Goal: Information Seeking & Learning: Understand process/instructions

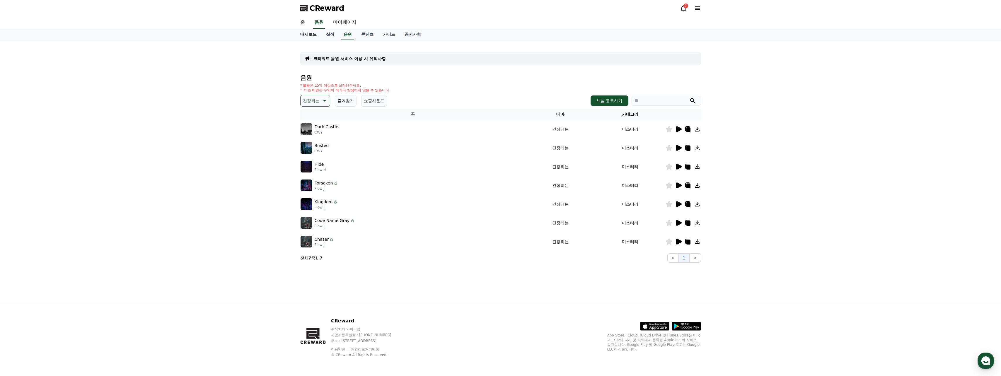
click at [305, 35] on link "대시보드" at bounding box center [309, 34] width 26 height 11
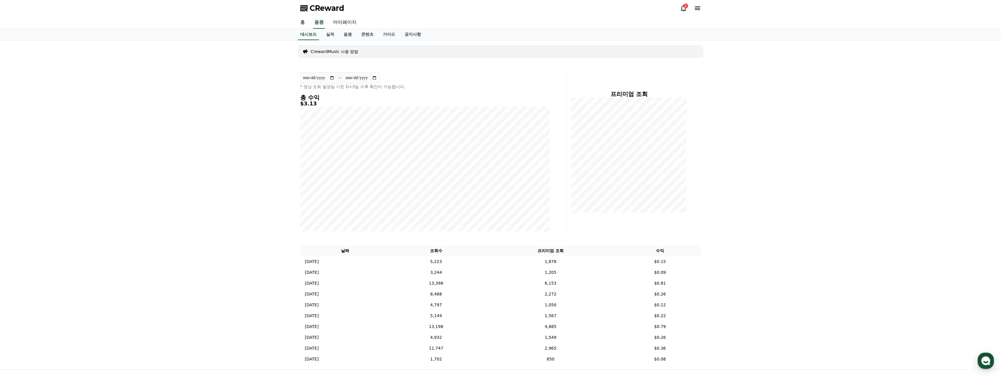
drag, startPoint x: 446, startPoint y: 53, endPoint x: 439, endPoint y: 52, distance: 7.0
drag, startPoint x: 439, startPoint y: 52, endPoint x: 434, endPoint y: 52, distance: 5.0
drag, startPoint x: 434, startPoint y: 52, endPoint x: 430, endPoint y: 53, distance: 4.1
click at [428, 53] on div "CrewardMusic 사용 방법" at bounding box center [501, 51] width 406 height 13
drag, startPoint x: 472, startPoint y: 55, endPoint x: 461, endPoint y: 55, distance: 11.1
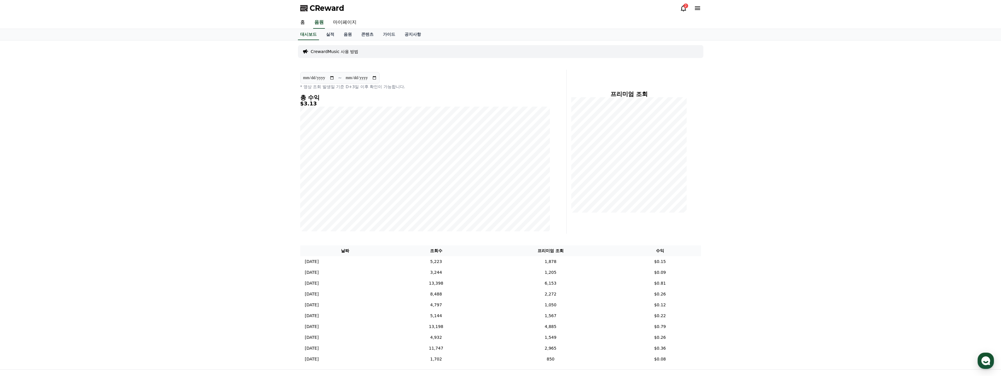
drag, startPoint x: 461, startPoint y: 55, endPoint x: 454, endPoint y: 55, distance: 7.6
drag, startPoint x: 454, startPoint y: 55, endPoint x: 451, endPoint y: 55, distance: 2.9
click at [451, 55] on div "CrewardMusic 사용 방법" at bounding box center [501, 51] width 406 height 13
drag, startPoint x: 451, startPoint y: 55, endPoint x: 444, endPoint y: 56, distance: 6.5
drag, startPoint x: 444, startPoint y: 56, endPoint x: 441, endPoint y: 56, distance: 3.6
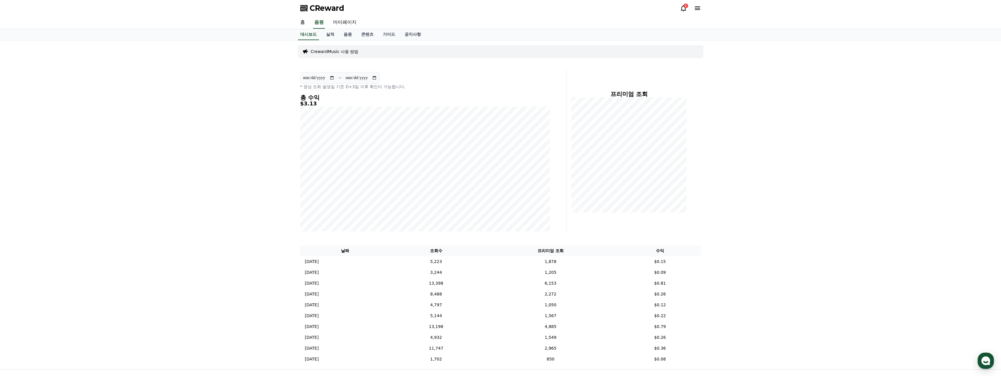
drag, startPoint x: 441, startPoint y: 56, endPoint x: 444, endPoint y: 49, distance: 7.9
click at [440, 56] on div "CrewardMusic 사용 방법" at bounding box center [501, 51] width 406 height 13
drag, startPoint x: 450, startPoint y: 28, endPoint x: 442, endPoint y: 25, distance: 7.9
drag, startPoint x: 441, startPoint y: 25, endPoint x: 447, endPoint y: 21, distance: 6.9
click at [439, 25] on div "홈 음원 마이페이지" at bounding box center [501, 22] width 410 height 12
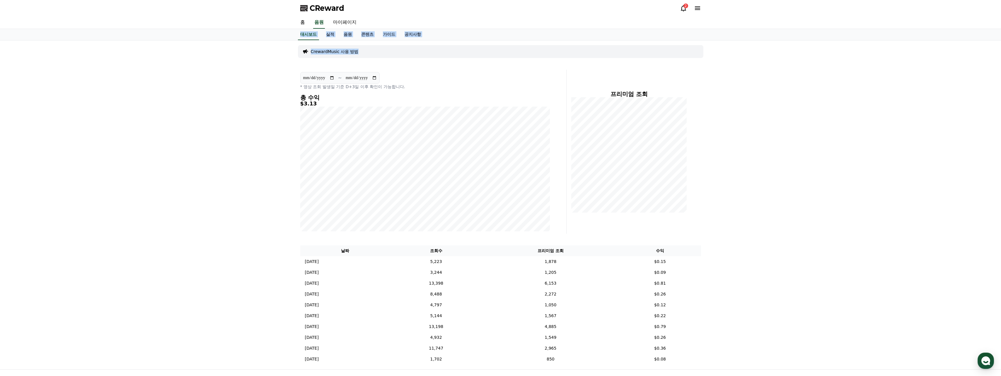
drag, startPoint x: 452, startPoint y: 48, endPoint x: 456, endPoint y: 59, distance: 12.4
click at [456, 59] on div "**********" at bounding box center [500, 221] width 1001 height 442
drag, startPoint x: 456, startPoint y: 59, endPoint x: 444, endPoint y: 57, distance: 12.2
drag, startPoint x: 444, startPoint y: 57, endPoint x: 437, endPoint y: 56, distance: 7.7
drag, startPoint x: 437, startPoint y: 56, endPoint x: 442, endPoint y: 54, distance: 5.4
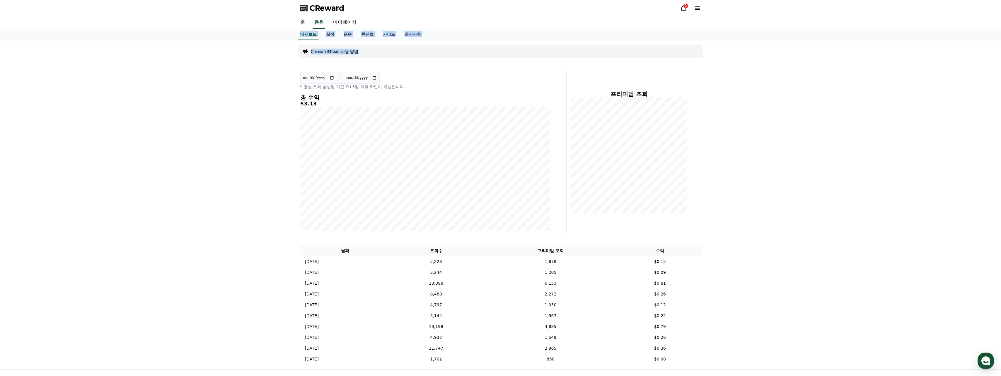
click at [433, 56] on div "CrewardMusic 사용 방법" at bounding box center [501, 51] width 406 height 13
drag, startPoint x: 453, startPoint y: 52, endPoint x: 455, endPoint y: 15, distance: 37.0
click at [455, 15] on div "**********" at bounding box center [500, 221] width 1001 height 442
drag, startPoint x: 455, startPoint y: 15, endPoint x: 443, endPoint y: 17, distance: 11.7
click at [440, 17] on div "홈 음원 마이페이지" at bounding box center [501, 22] width 410 height 12
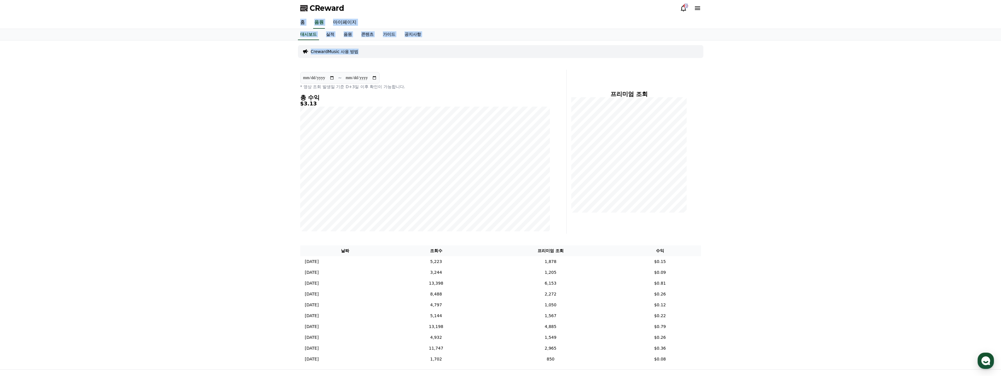
drag, startPoint x: 456, startPoint y: 52, endPoint x: 448, endPoint y: 51, distance: 7.8
drag, startPoint x: 448, startPoint y: 51, endPoint x: 445, endPoint y: 51, distance: 3.5
click at [441, 51] on div "CrewardMusic 사용 방법" at bounding box center [501, 51] width 406 height 13
drag, startPoint x: 455, startPoint y: 15, endPoint x: 446, endPoint y: 16, distance: 9.1
click at [446, 16] on div "CReward 2" at bounding box center [501, 8] width 410 height 16
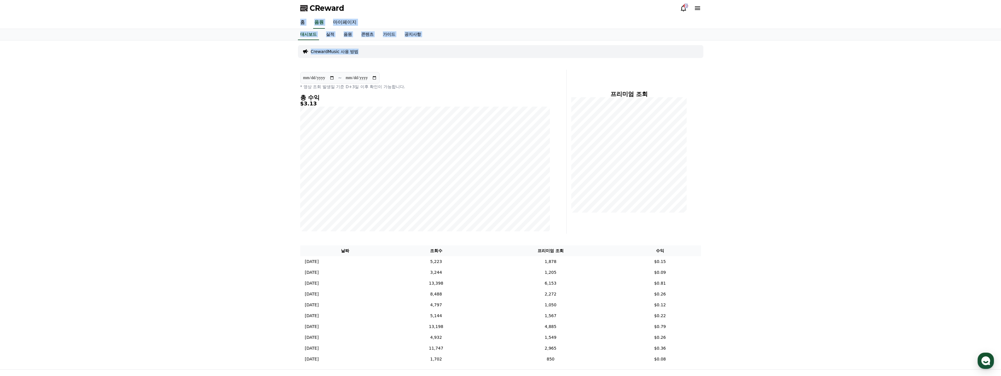
drag, startPoint x: 454, startPoint y: 14, endPoint x: 461, endPoint y: 58, distance: 44.3
click at [461, 58] on div "**********" at bounding box center [500, 221] width 1001 height 442
drag, startPoint x: 461, startPoint y: 58, endPoint x: 450, endPoint y: 51, distance: 12.7
drag, startPoint x: 450, startPoint y: 51, endPoint x: 444, endPoint y: 49, distance: 6.7
drag, startPoint x: 442, startPoint y: 49, endPoint x: 438, endPoint y: 48, distance: 4.7
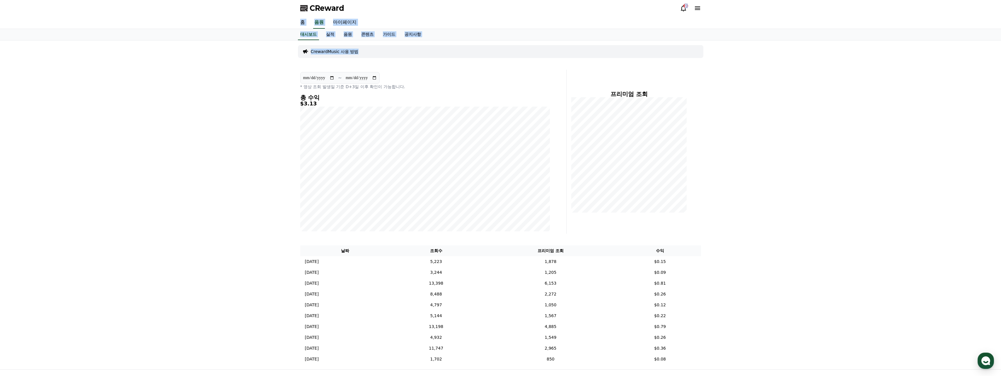
drag, startPoint x: 435, startPoint y: 48, endPoint x: 429, endPoint y: 48, distance: 6.7
click at [429, 48] on div "CrewardMusic 사용 방법" at bounding box center [501, 51] width 406 height 13
drag, startPoint x: 453, startPoint y: 50, endPoint x: 457, endPoint y: 10, distance: 40.9
click at [457, 10] on div "**********" at bounding box center [500, 221] width 1001 height 442
drag, startPoint x: 457, startPoint y: 10, endPoint x: 448, endPoint y: 16, distance: 10.7
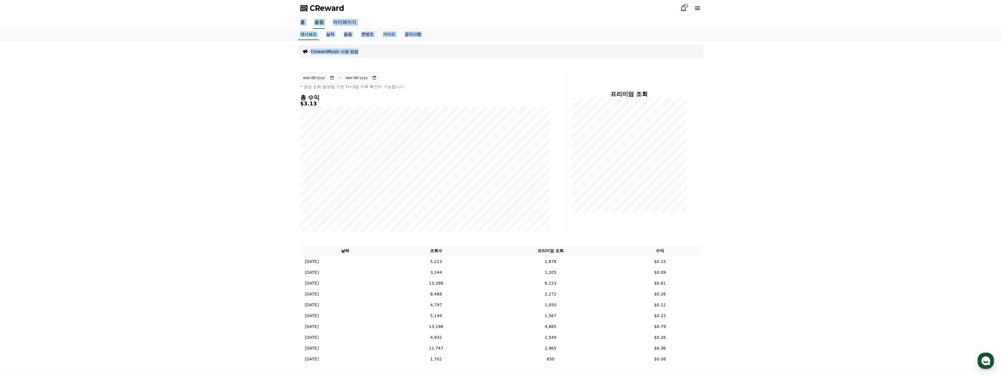
drag, startPoint x: 448, startPoint y: 16, endPoint x: 440, endPoint y: 16, distance: 8.2
drag, startPoint x: 440, startPoint y: 16, endPoint x: 436, endPoint y: 16, distance: 4.4
click at [431, 16] on div "CReward 2" at bounding box center [501, 8] width 410 height 16
drag, startPoint x: 488, startPoint y: 45, endPoint x: 476, endPoint y: 43, distance: 12.0
drag
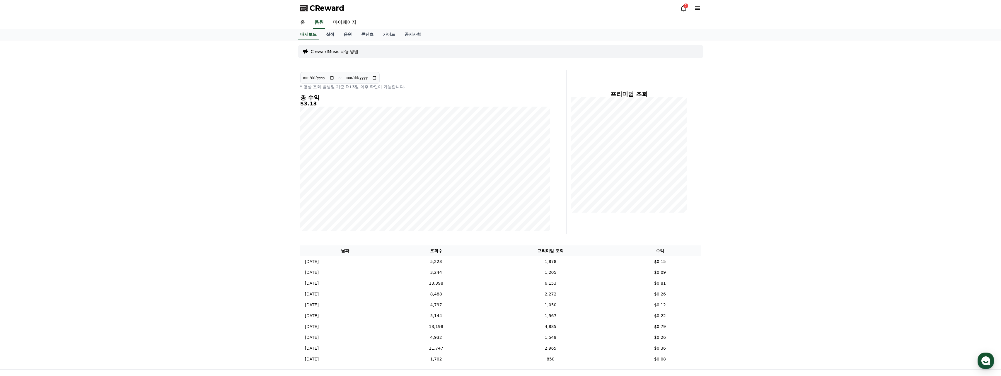
click at [467, 42] on div "**********" at bounding box center [501, 204] width 410 height 329
click at [455, 47] on div "CrewardMusic 사용 방법" at bounding box center [501, 51] width 406 height 13
